Goal: Task Accomplishment & Management: Complete application form

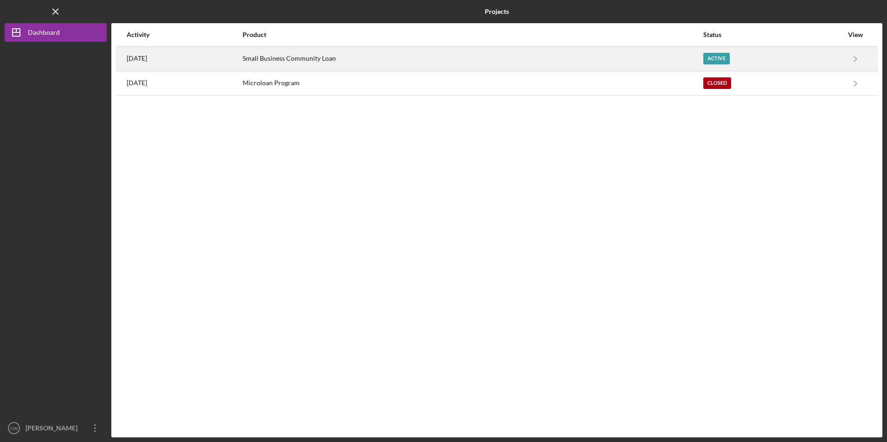
click at [312, 60] on div "Small Business Community Loan" at bounding box center [473, 58] width 460 height 23
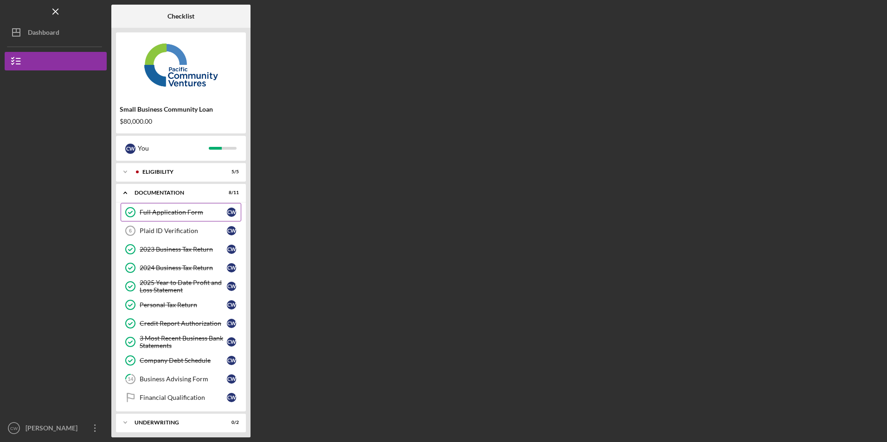
click at [161, 212] on div "Full Application Form" at bounding box center [183, 212] width 87 height 7
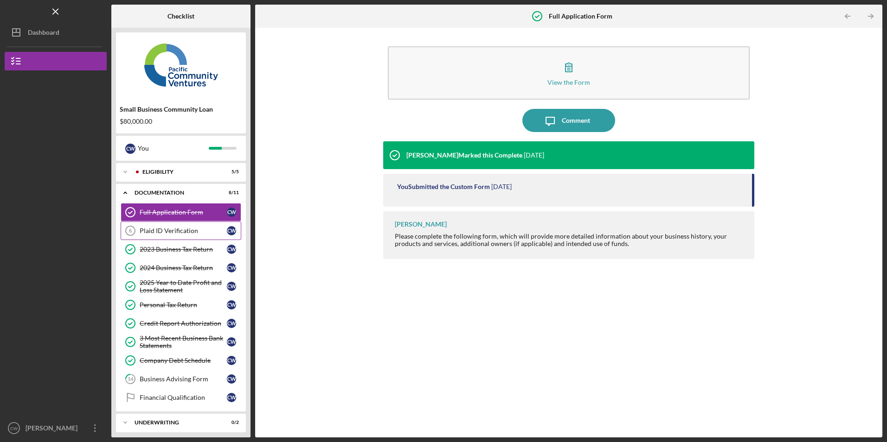
click at [174, 230] on div "Plaid ID Verification" at bounding box center [183, 230] width 87 height 7
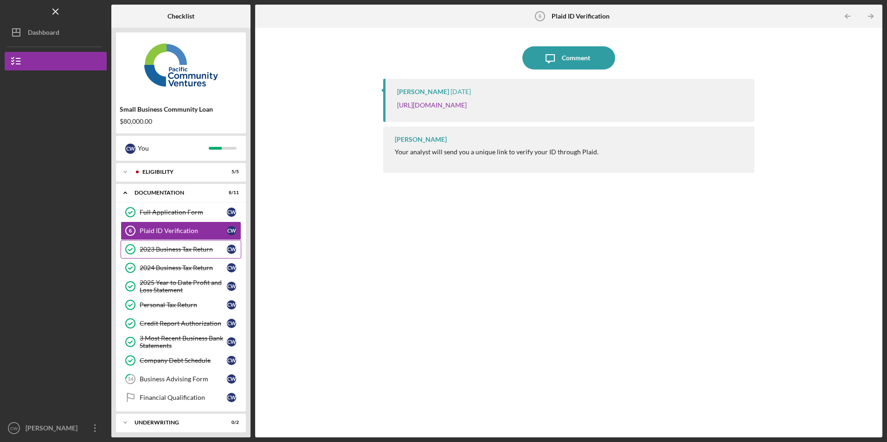
click at [172, 251] on div "2023 Business Tax Return" at bounding box center [183, 249] width 87 height 7
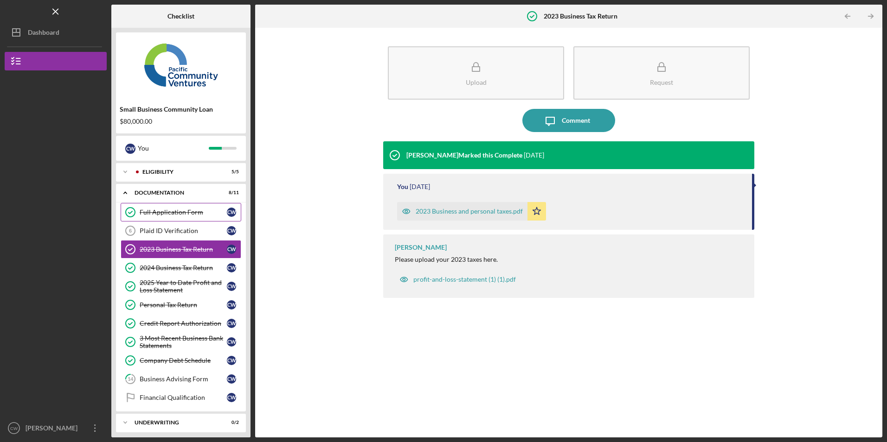
click at [177, 215] on div "Full Application Form" at bounding box center [183, 212] width 87 height 7
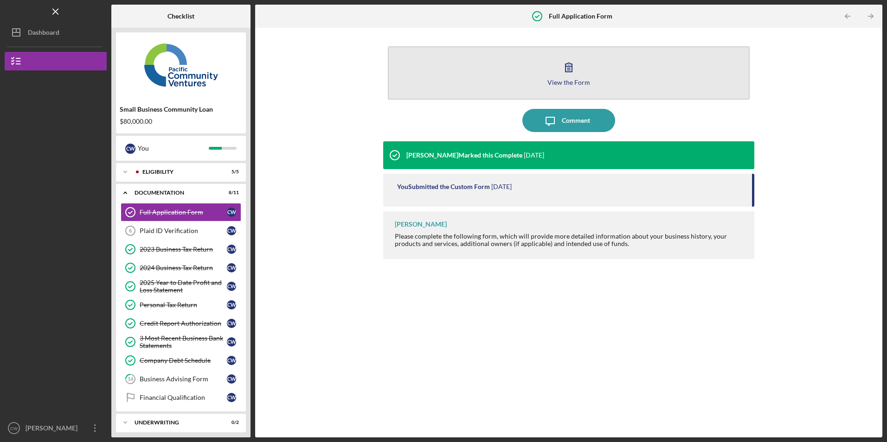
click at [455, 75] on button "View the Form Form" at bounding box center [568, 72] width 361 height 53
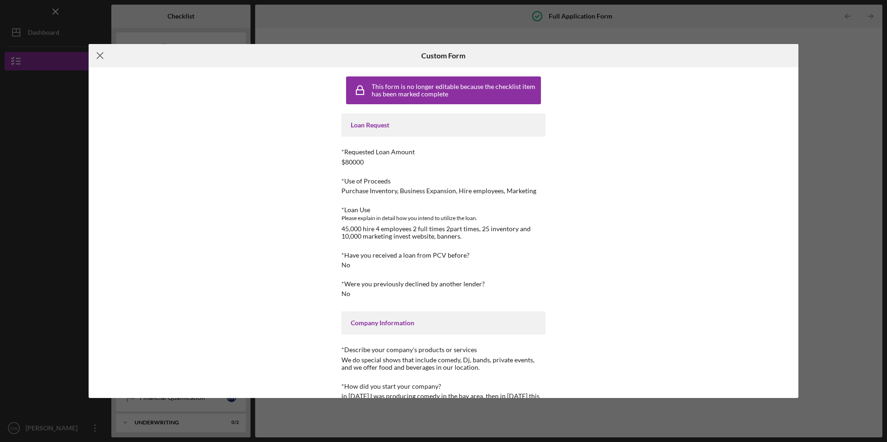
click at [98, 55] on icon "Icon/Menu Close" at bounding box center [100, 55] width 23 height 23
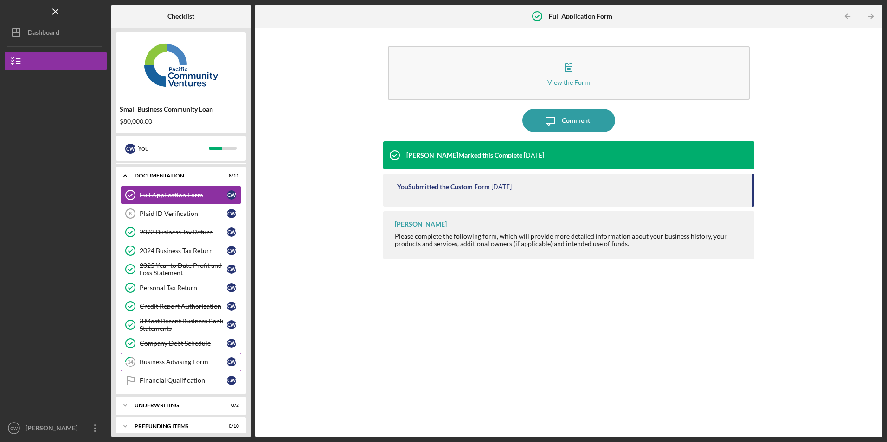
scroll to position [25, 0]
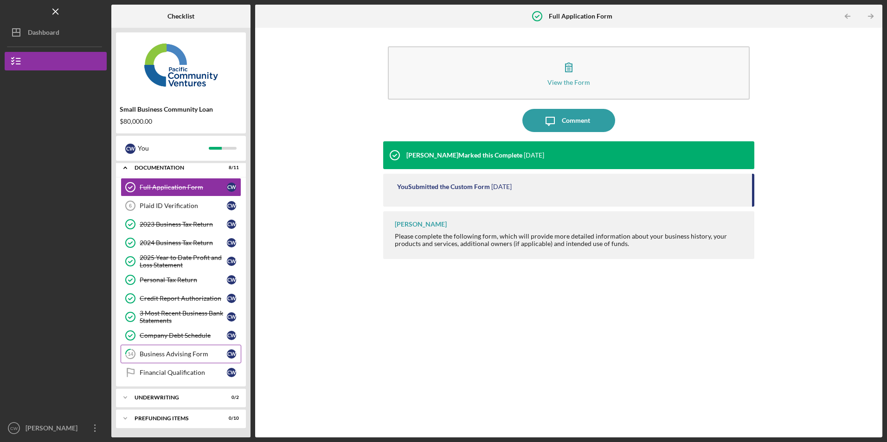
click at [160, 351] on div "Business Advising Form" at bounding box center [183, 354] width 87 height 7
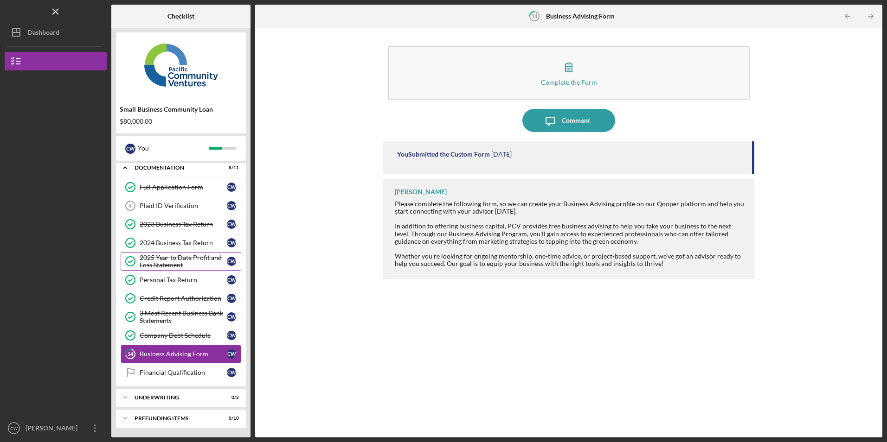
click at [161, 253] on link "2025 Year to Date Profit and Loss Statement 2025 Year to Date Profit and Loss S…" at bounding box center [181, 261] width 121 height 19
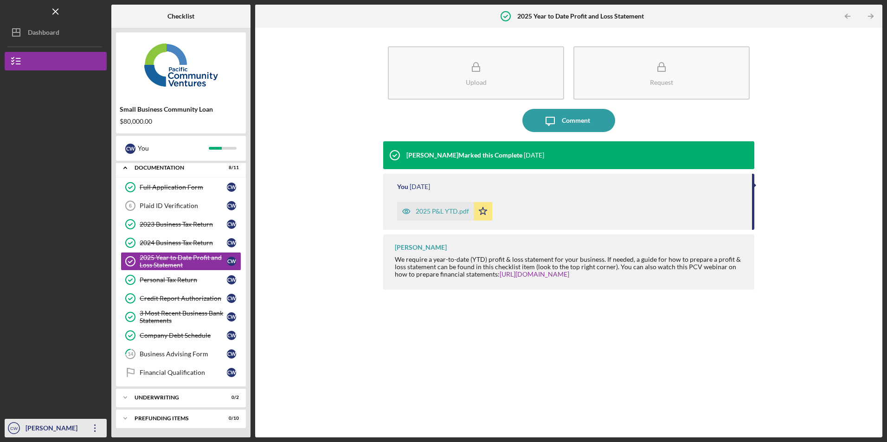
click at [96, 425] on icon "Icon/Overflow" at bounding box center [94, 428] width 23 height 23
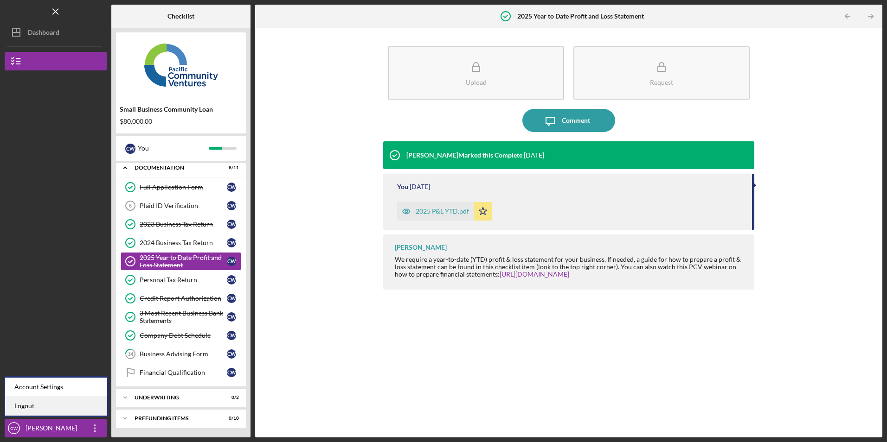
click at [80, 400] on link "Logout" at bounding box center [56, 406] width 102 height 19
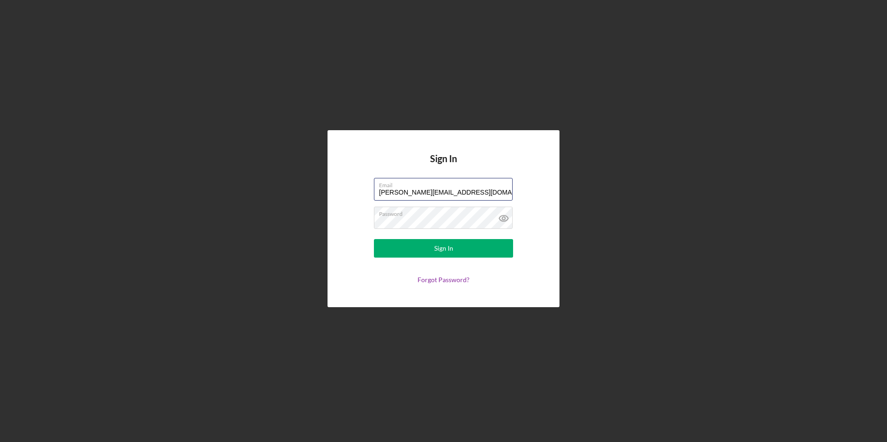
drag, startPoint x: 484, startPoint y: 195, endPoint x: 328, endPoint y: 176, distance: 157.1
click at [328, 176] on div "Sign In Email [PERSON_NAME][EMAIL_ADDRESS][DOMAIN_NAME] Password Sign In Forgot…" at bounding box center [443, 218] width 232 height 177
type input "[EMAIL_ADDRESS][DOMAIN_NAME]"
click at [386, 249] on button "Sign In" at bounding box center [443, 248] width 139 height 19
